Goal: Check status

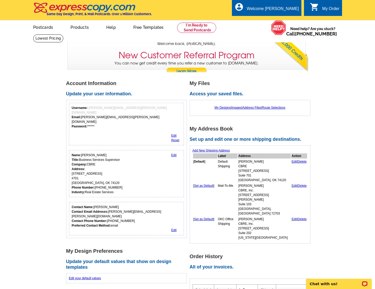
click at [324, 13] on div "My Order" at bounding box center [330, 9] width 17 height 7
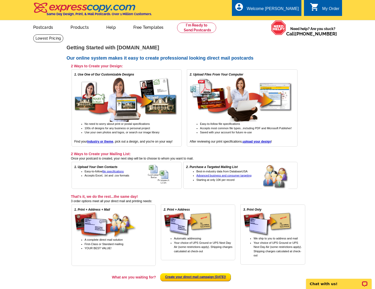
click at [320, 8] on link "0 shopping_cart My Order" at bounding box center [325, 9] width 30 height 6
click at [275, 9] on div "Welcome [PERSON_NAME]" at bounding box center [273, 9] width 52 height 7
click at [279, 19] on link "My Account" at bounding box center [286, 19] width 22 height 5
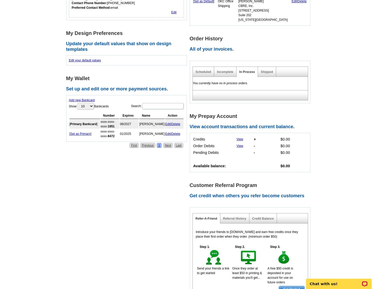
scroll to position [77, 0]
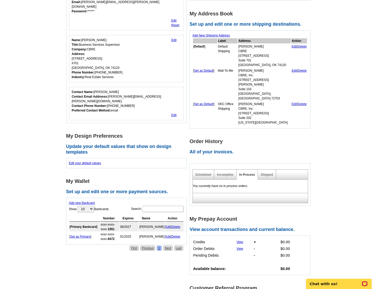
click at [276, 170] on div "Scheduled Incomplete In Process Shipped" at bounding box center [250, 175] width 116 height 10
click at [269, 170] on div "Shipped" at bounding box center [267, 175] width 18 height 10
click at [266, 173] on link "Shipped" at bounding box center [267, 175] width 12 height 4
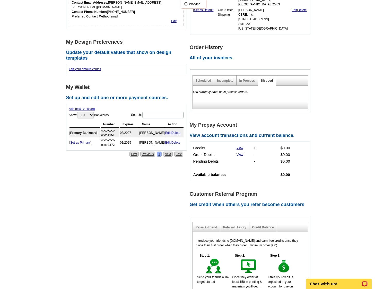
scroll to position [180, 0]
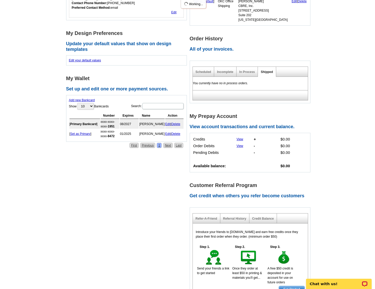
click at [269, 70] on link "Shipped" at bounding box center [267, 72] width 12 height 4
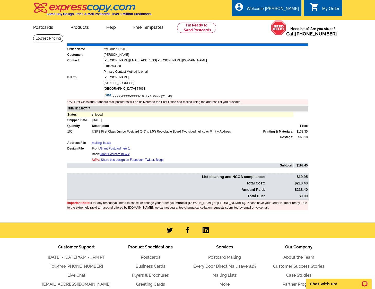
click at [33, 129] on main "Order Number: 1473126 Download Invoice | Print Invoice Order Name My Order 2025…" at bounding box center [187, 128] width 375 height 189
click at [112, 150] on link "Grant Postcard new 1" at bounding box center [115, 149] width 30 height 4
click at [107, 143] on link "mailing list.xls" at bounding box center [101, 143] width 19 height 4
click at [104, 143] on link "mailing list.xls" at bounding box center [101, 143] width 19 height 4
click at [343, 221] on main "Order Number: 1473126 Download Invoice | Print Invoice Order Name My Order 2025…" at bounding box center [187, 128] width 375 height 189
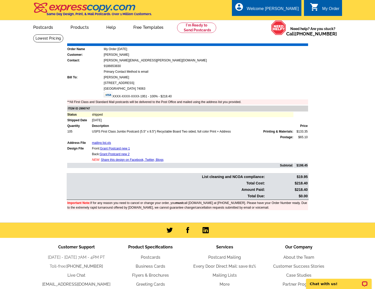
click at [68, 131] on td "105" at bounding box center [79, 131] width 24 height 5
